Goal: Information Seeking & Learning: Learn about a topic

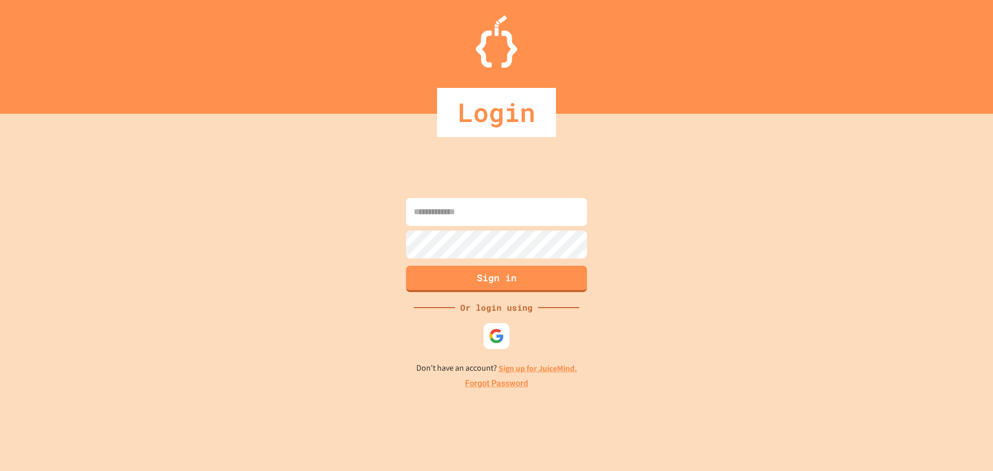
click at [570, 202] on input at bounding box center [496, 212] width 181 height 28
type input "**********"
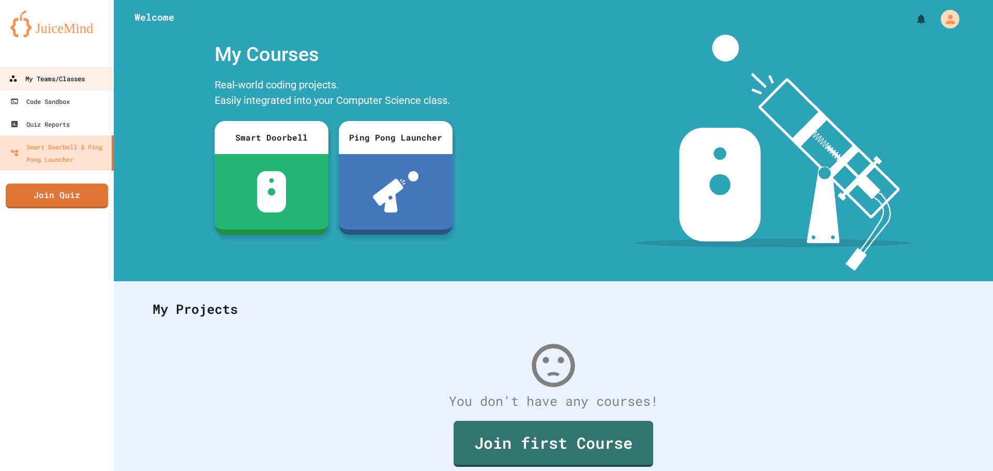
click at [65, 83] on div "My Teams/Classes" at bounding box center [47, 78] width 76 height 13
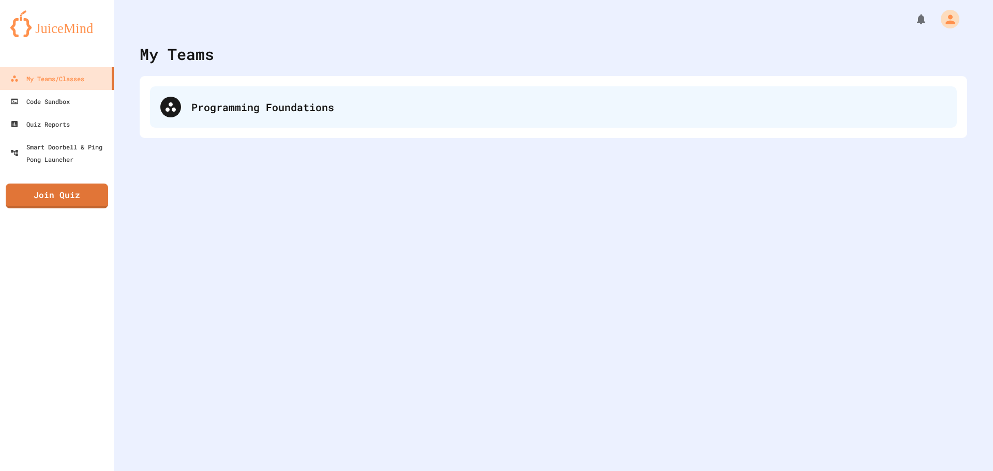
click at [262, 115] on div "Programming Foundations" at bounding box center [553, 106] width 807 height 41
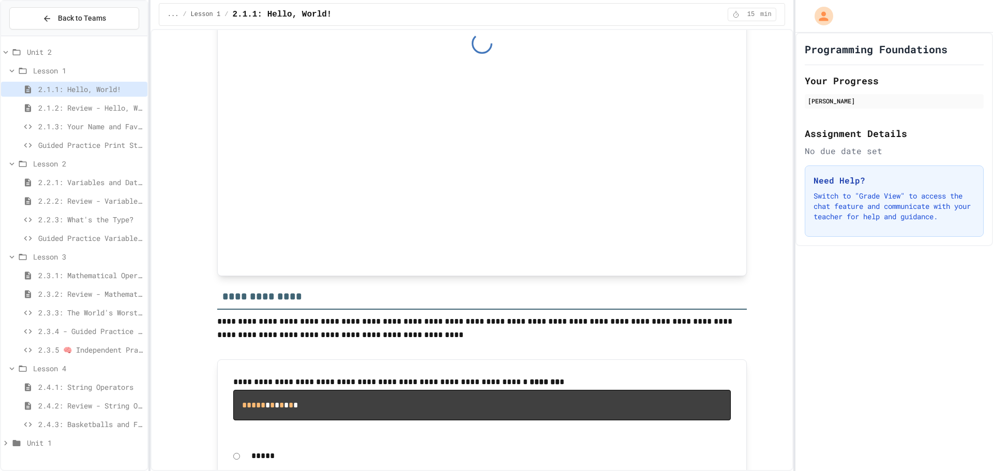
scroll to position [5092, 0]
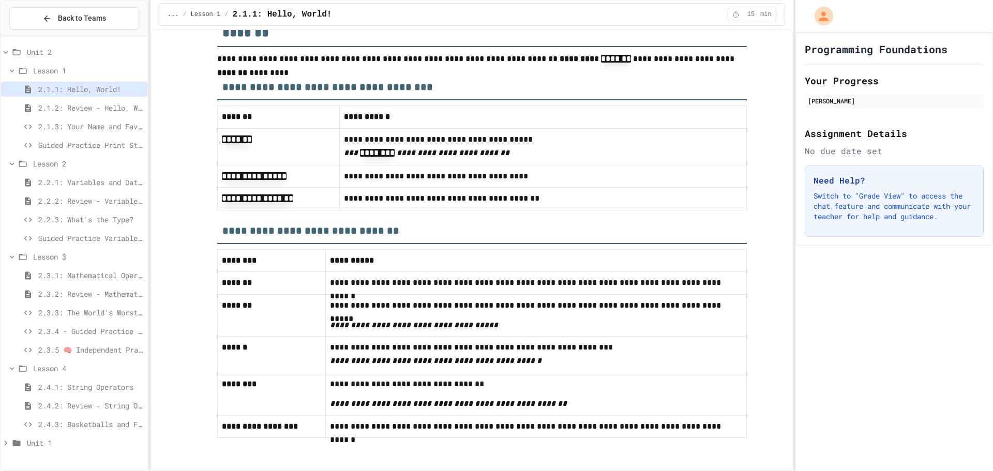
click at [67, 424] on span "2.4.3: Basketballs and Footballs" at bounding box center [90, 424] width 105 height 11
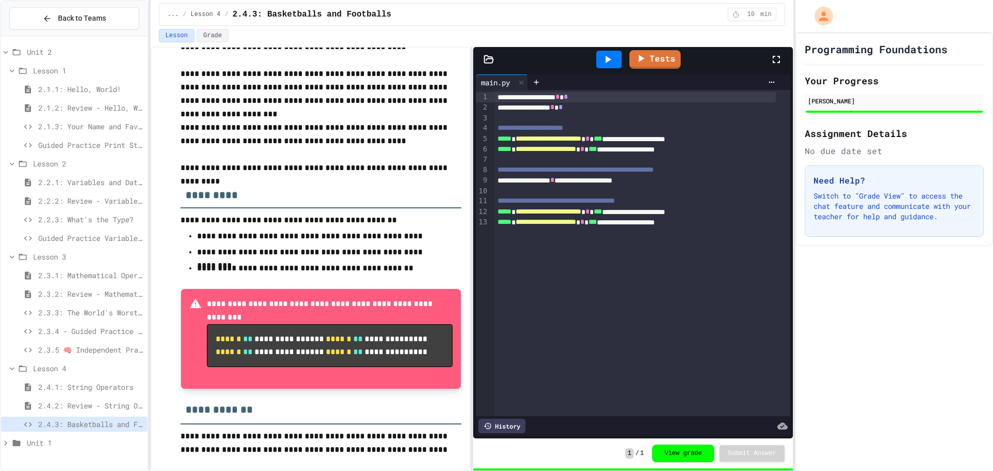
scroll to position [172, 0]
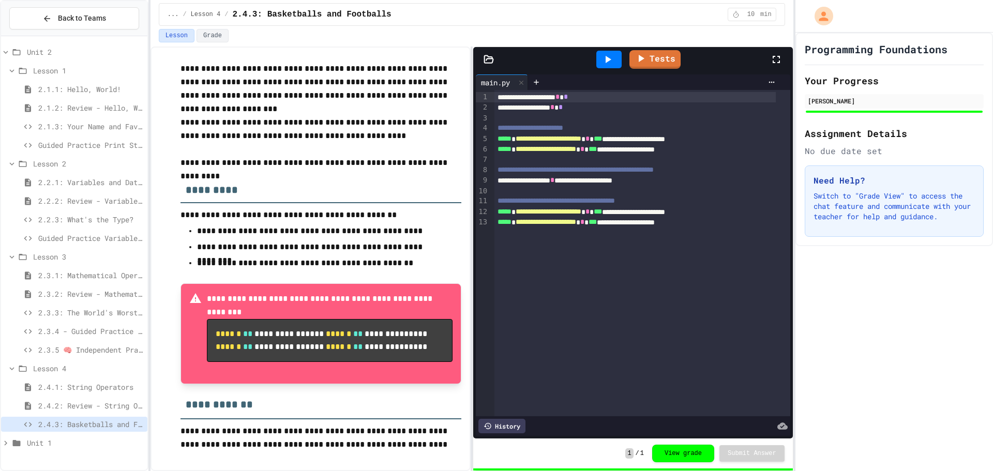
click at [614, 64] on icon at bounding box center [608, 59] width 12 height 12
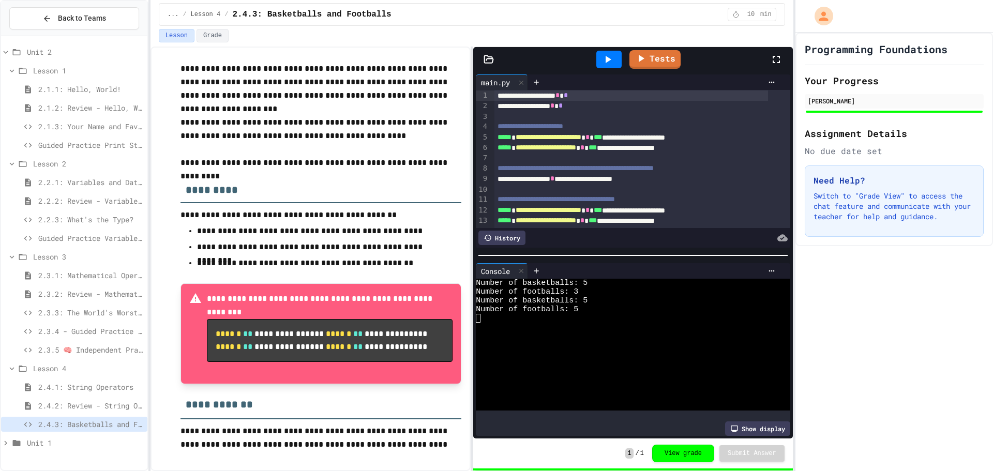
scroll to position [13, 0]
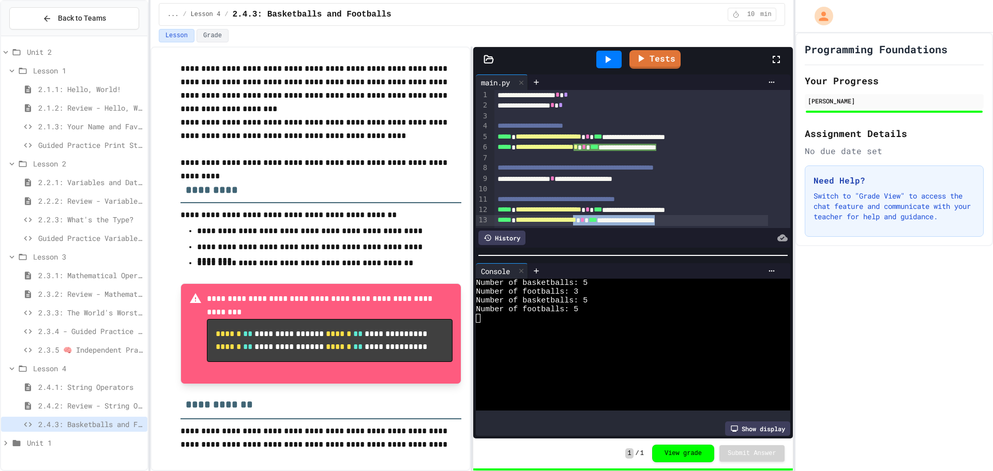
drag, startPoint x: 729, startPoint y: 210, endPoint x: 608, endPoint y: 208, distance: 121.1
click at [608, 215] on div "**********" at bounding box center [632, 220] width 274 height 10
click at [614, 57] on icon at bounding box center [608, 59] width 12 height 12
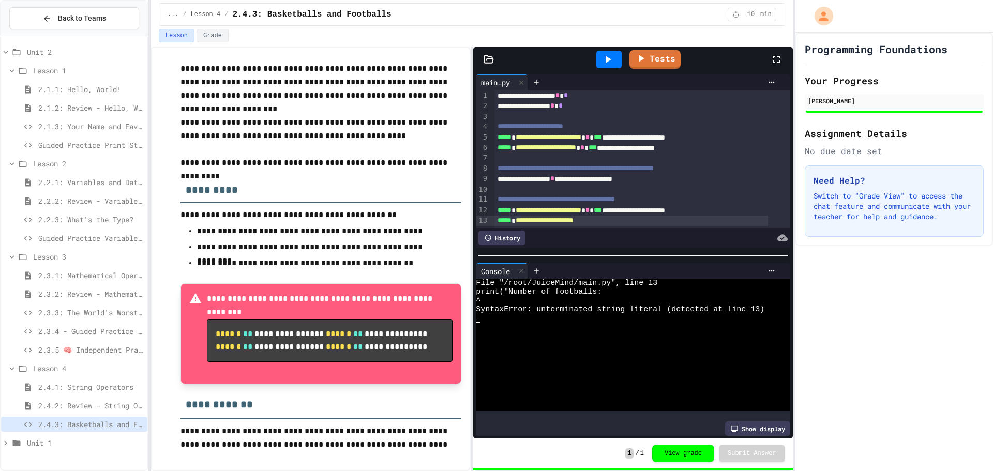
click at [620, 216] on div "**********" at bounding box center [632, 221] width 274 height 10
click at [656, 53] on link "Tests" at bounding box center [655, 59] width 51 height 20
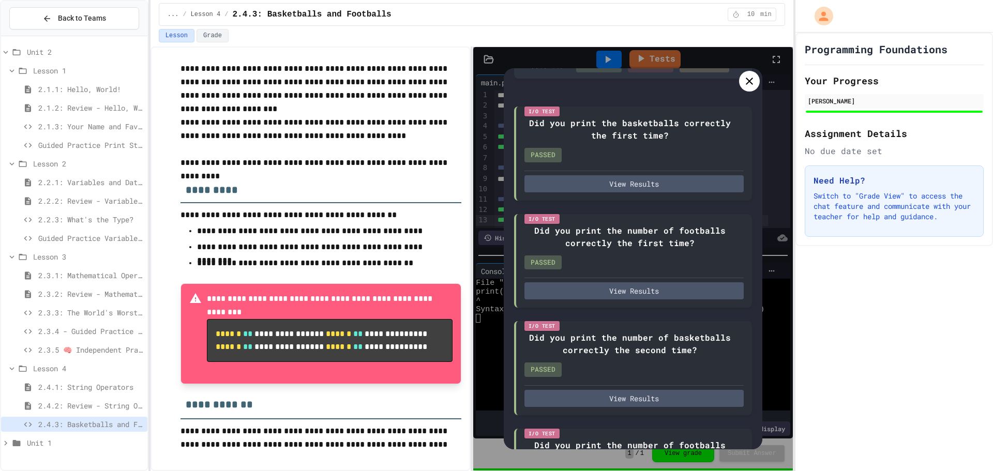
scroll to position [141, 0]
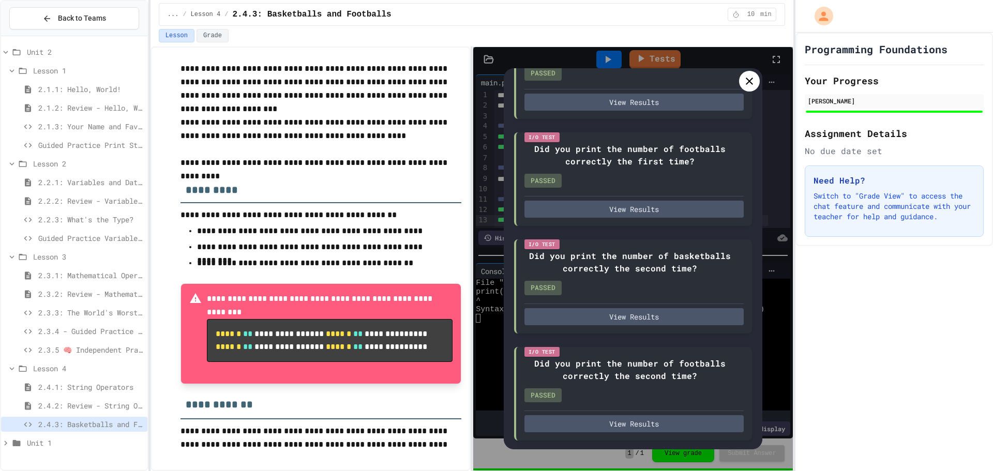
click at [744, 79] on icon at bounding box center [749, 81] width 12 height 12
